Goal: Navigation & Orientation: Find specific page/section

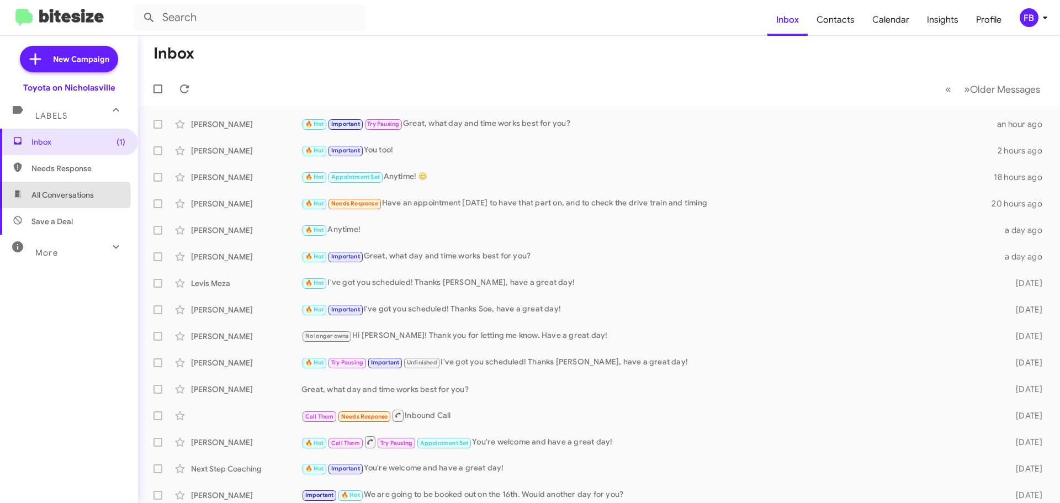
click at [40, 196] on span "All Conversations" at bounding box center [62, 194] width 62 height 11
type input "in:all-conversations"
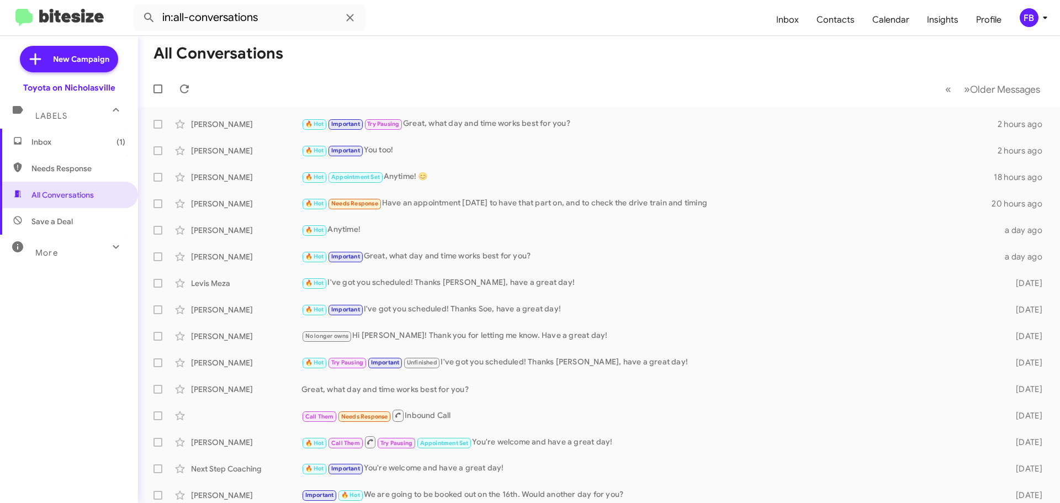
click at [91, 142] on span "Inbox (1)" at bounding box center [78, 141] width 94 height 11
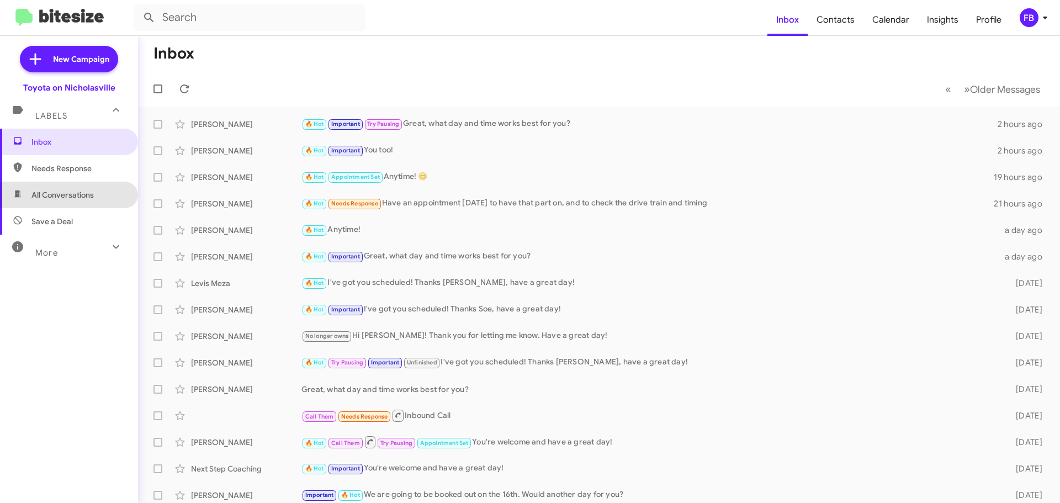
click at [75, 202] on span "All Conversations" at bounding box center [69, 195] width 138 height 27
type input "in:all-conversations"
